Goal: Use online tool/utility: Utilize a website feature to perform a specific function

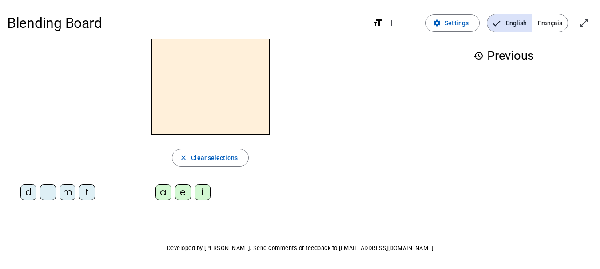
scroll to position [30, 0]
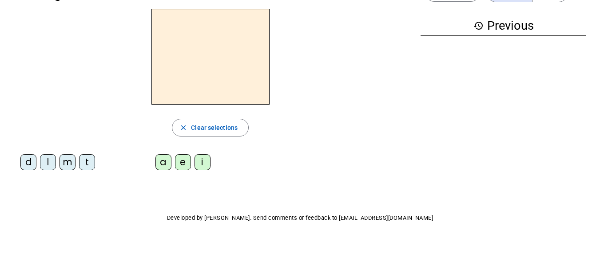
click at [85, 149] on div "close Clear selections d l m t a e i" at bounding box center [210, 93] width 406 height 169
click at [91, 156] on div "t" at bounding box center [87, 162] width 16 height 16
click at [165, 156] on div "a" at bounding box center [163, 162] width 16 height 16
click at [184, 156] on div "e" at bounding box center [183, 162] width 16 height 16
click at [28, 155] on div "d" at bounding box center [28, 162] width 16 height 16
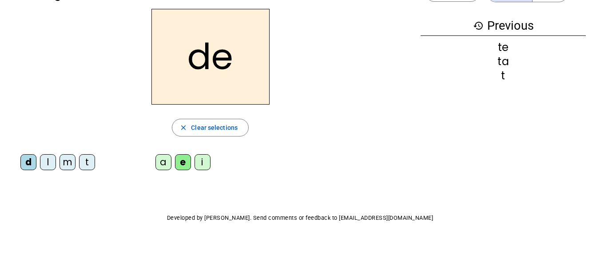
click at [72, 150] on div "de close Clear selections d l m t a e i" at bounding box center [210, 93] width 406 height 169
click at [68, 155] on div "m" at bounding box center [67, 162] width 16 height 16
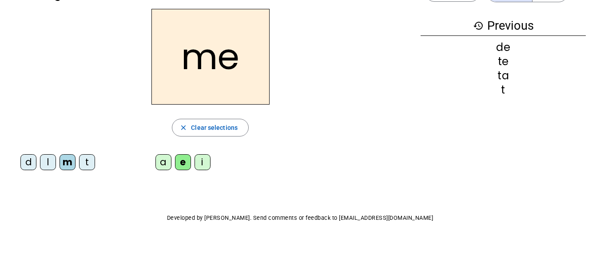
click at [167, 155] on div "a" at bounding box center [163, 162] width 16 height 16
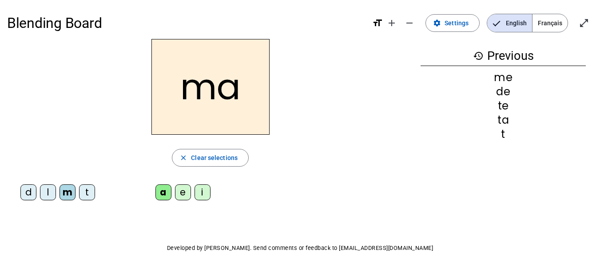
scroll to position [1, 0]
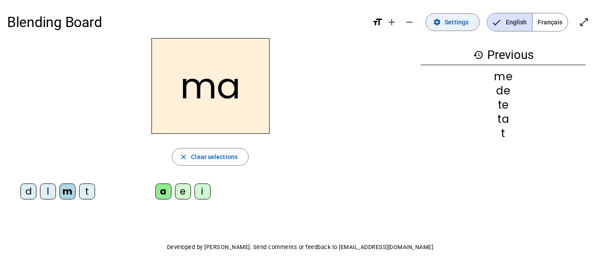
click at [455, 17] on span "Settings" at bounding box center [456, 22] width 24 height 11
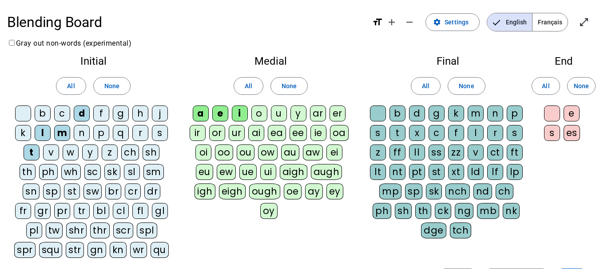
click at [478, 129] on div "l" at bounding box center [475, 133] width 16 height 16
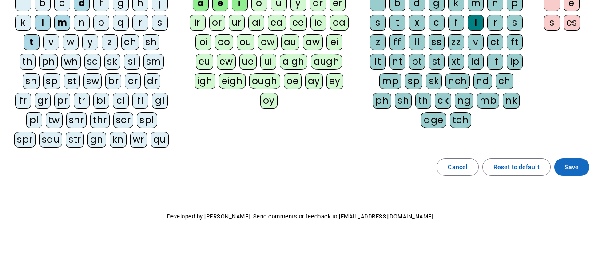
click at [576, 164] on span "Save" at bounding box center [572, 167] width 14 height 11
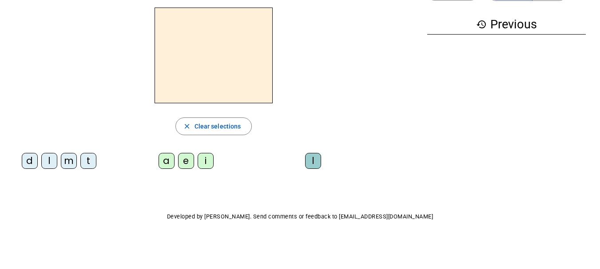
scroll to position [32, 0]
click at [73, 154] on div "m" at bounding box center [69, 161] width 16 height 16
click at [166, 154] on div "a" at bounding box center [166, 161] width 16 height 16
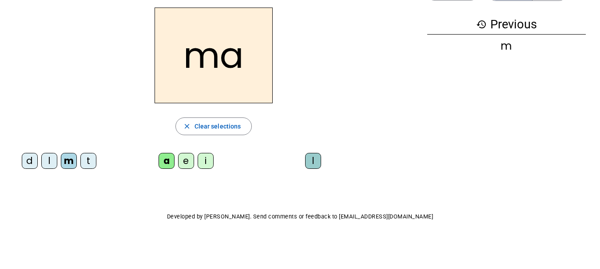
click at [314, 153] on div "l" at bounding box center [313, 161] width 16 height 16
